Goal: Find contact information: Find contact information

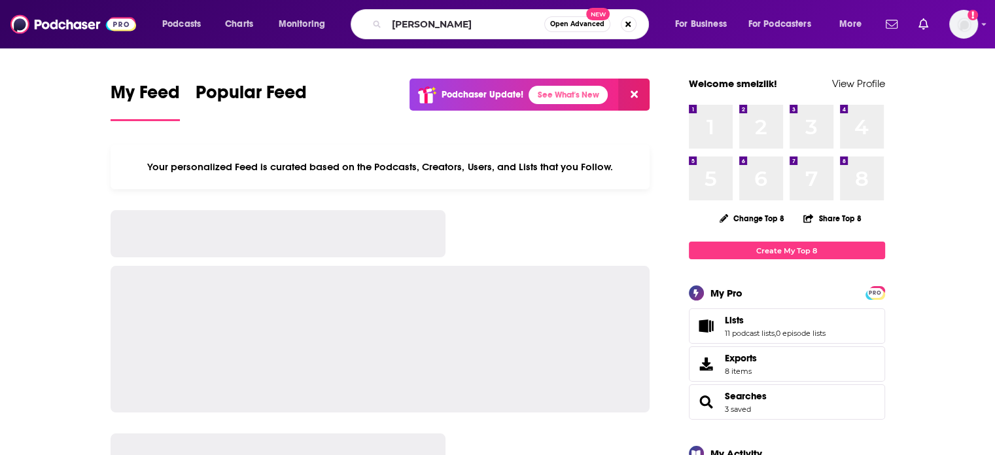
type input "[PERSON_NAME]"
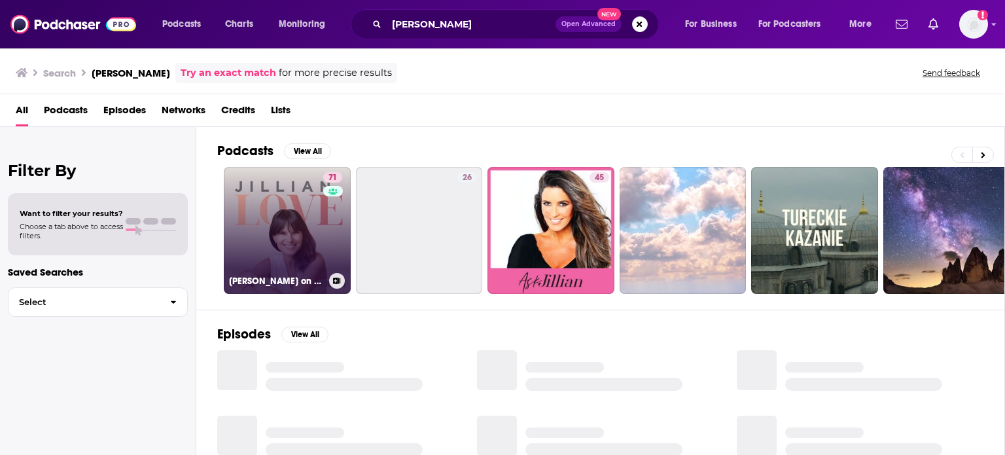
click at [311, 208] on link "71 [PERSON_NAME] on Love" at bounding box center [287, 230] width 127 height 127
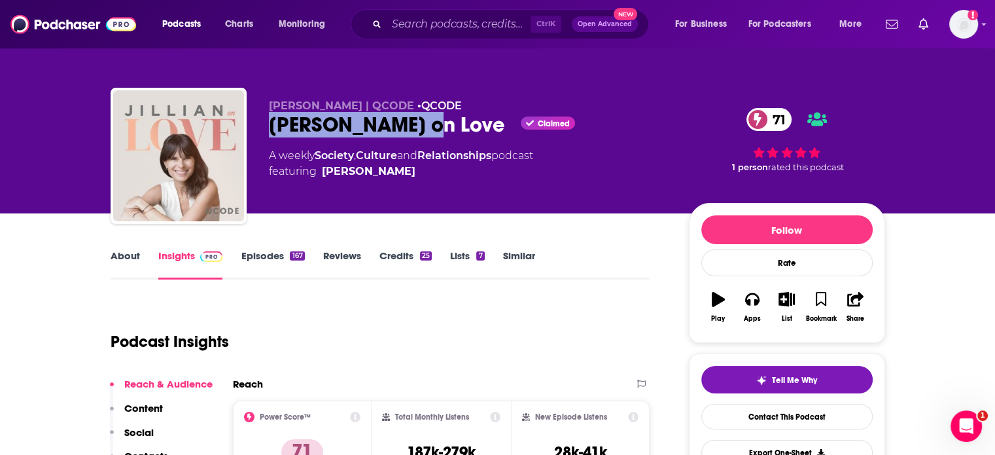
drag, startPoint x: 349, startPoint y: 121, endPoint x: 254, endPoint y: 120, distance: 95.5
click at [254, 120] on div "[PERSON_NAME] | QCODE • QCODE [PERSON_NAME] on Love Claimed 71 A weekly Society…" at bounding box center [498, 158] width 775 height 141
copy h2 "[PERSON_NAME] on Love"
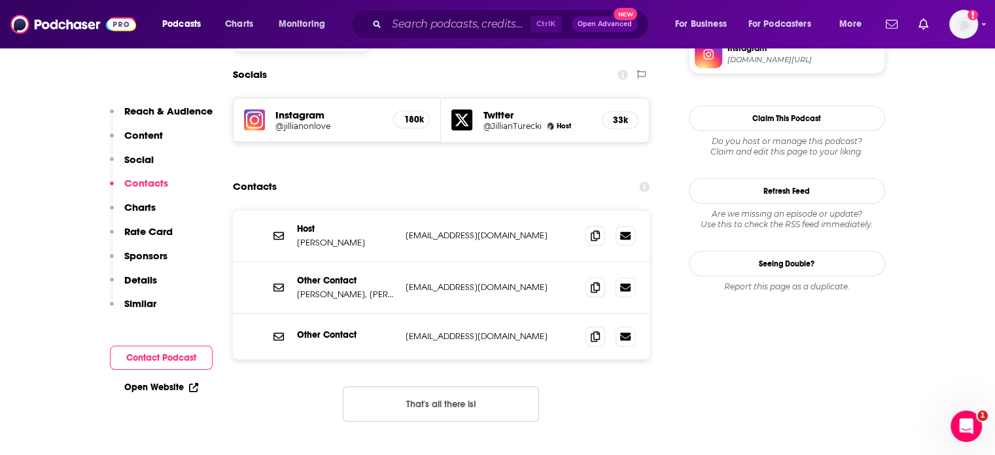
scroll to position [1193, 0]
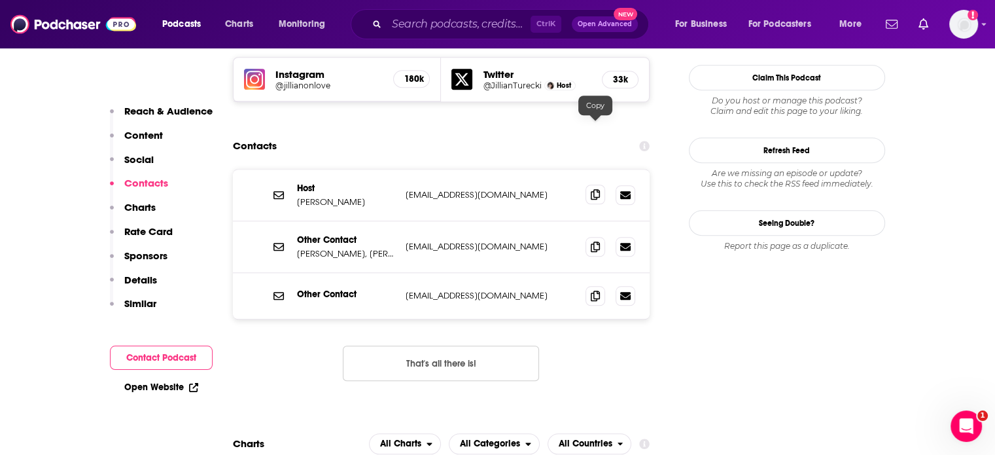
click at [595, 189] on icon at bounding box center [595, 194] width 9 height 10
